Goal: Information Seeking & Learning: Check status

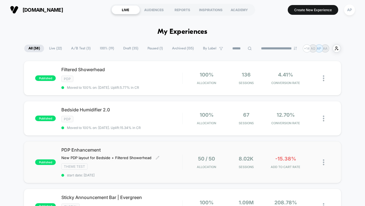
click at [169, 173] on span "start date: [DATE]" at bounding box center [121, 175] width 121 height 4
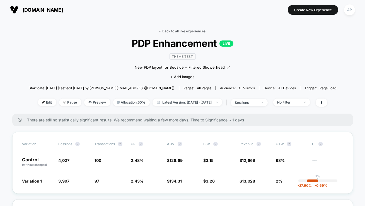
click at [189, 32] on link "< Back to all live experiences" at bounding box center [182, 31] width 46 height 4
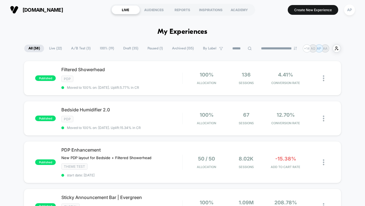
click at [83, 47] on span "A/B Test ( 3 )" at bounding box center [81, 49] width 28 height 8
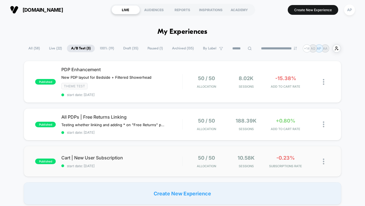
click at [167, 148] on div "published Cart | New User Subscription start date: [DATE] 50 / 50 Allocation 10…" at bounding box center [183, 161] width 318 height 31
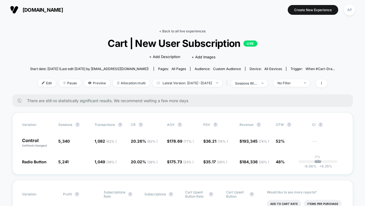
click at [163, 29] on link "< Back to all live experiences" at bounding box center [182, 31] width 46 height 4
